Goal: Navigation & Orientation: Understand site structure

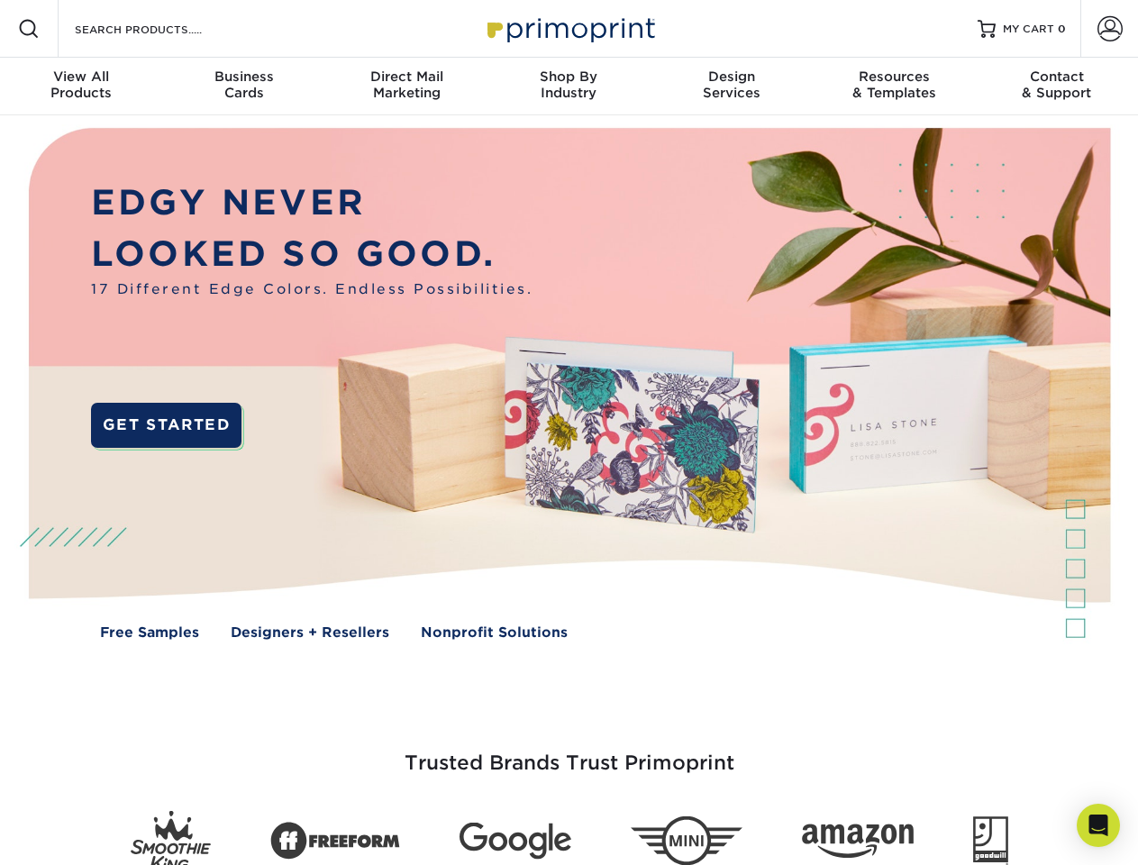
click at [569, 432] on img at bounding box center [568, 396] width 1126 height 563
click at [29, 29] on span at bounding box center [29, 29] width 22 height 22
click at [1109, 29] on span at bounding box center [1109, 28] width 25 height 25
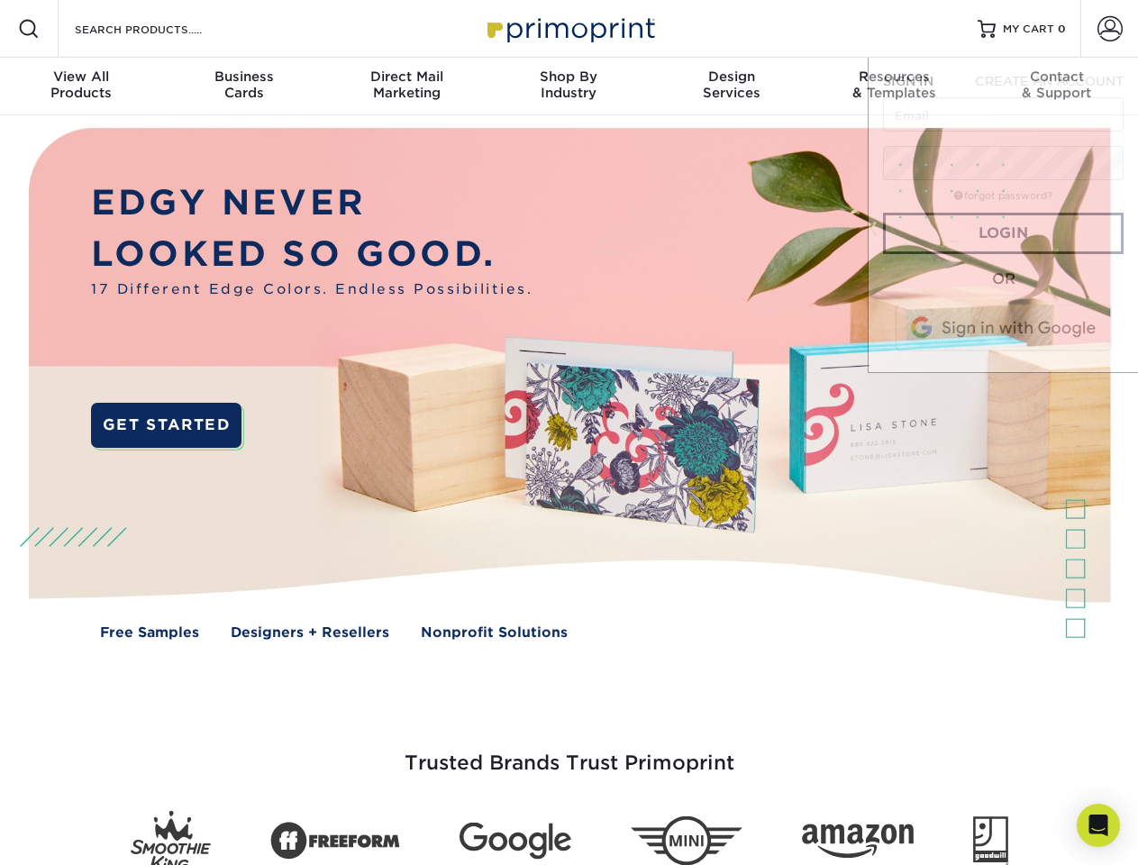
click at [81, 86] on div "View All Products" at bounding box center [81, 84] width 162 height 32
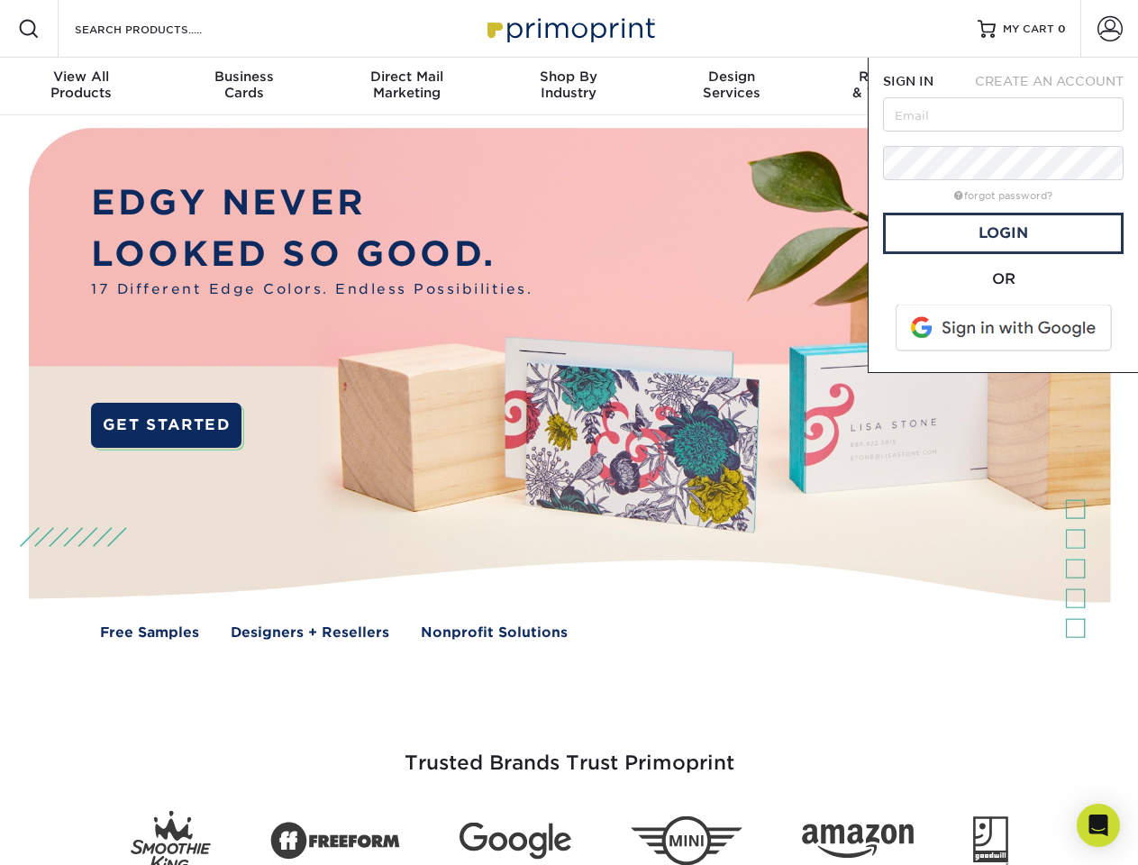
click at [243, 86] on div "Business Cards" at bounding box center [243, 84] width 162 height 32
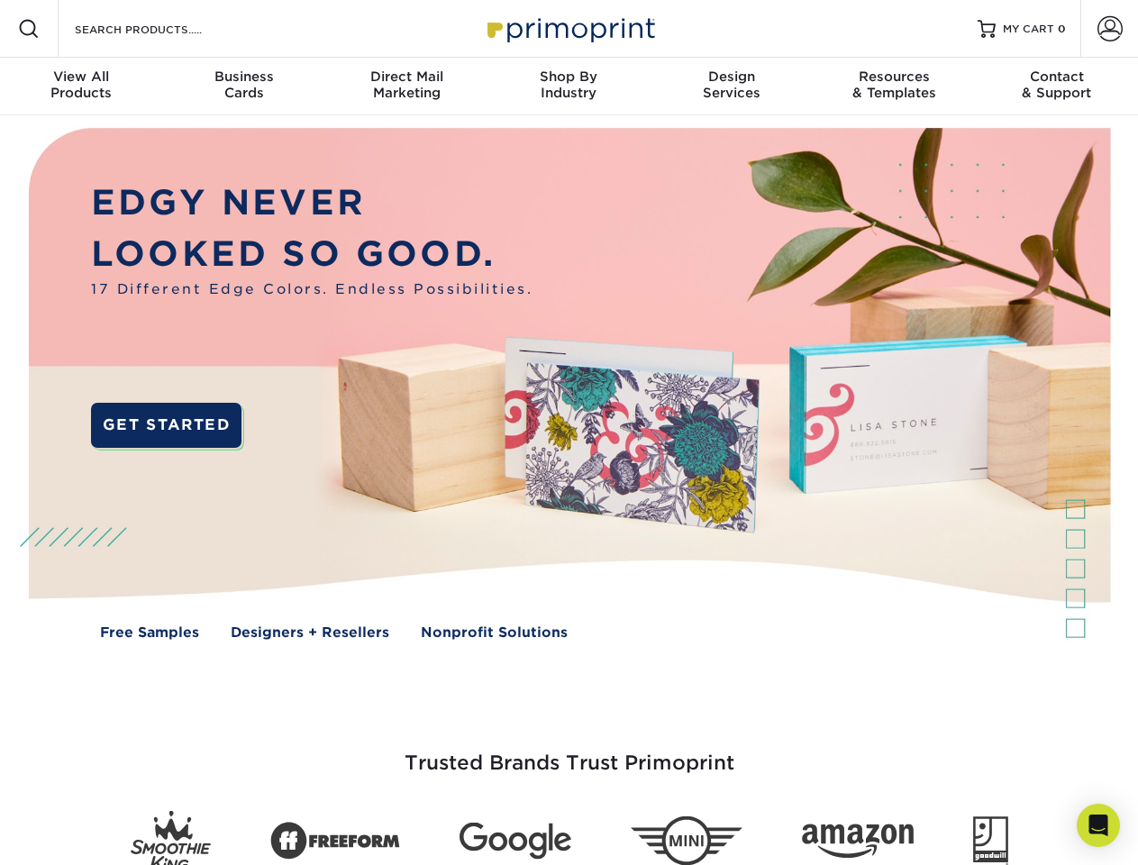
click at [406, 86] on div "Direct Mail Marketing" at bounding box center [406, 84] width 162 height 32
click at [569, 86] on div "Shop By Industry" at bounding box center [568, 84] width 162 height 32
click at [732, 86] on div "Design Services" at bounding box center [731, 84] width 162 height 32
click at [894, 86] on div "Resources & Templates" at bounding box center [894, 84] width 162 height 32
click at [1057, 86] on div "Contact & Support" at bounding box center [1057, 84] width 162 height 32
